Goal: Transaction & Acquisition: Purchase product/service

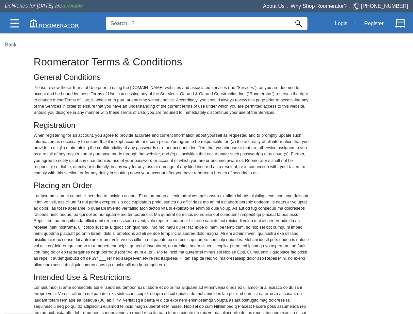
click at [14, 23] on img at bounding box center [14, 23] width 8 height 8
click at [54, 23] on img at bounding box center [54, 23] width 49 height 8
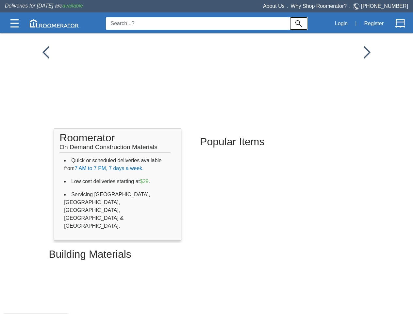
click at [299, 24] on img at bounding box center [299, 23] width 7 height 7
click at [341, 24] on button "Login" at bounding box center [342, 24] width 20 height 14
click at [374, 24] on button "Register" at bounding box center [374, 24] width 27 height 14
click at [401, 24] on img at bounding box center [401, 24] width 10 height 10
